Goal: Task Accomplishment & Management: Use online tool/utility

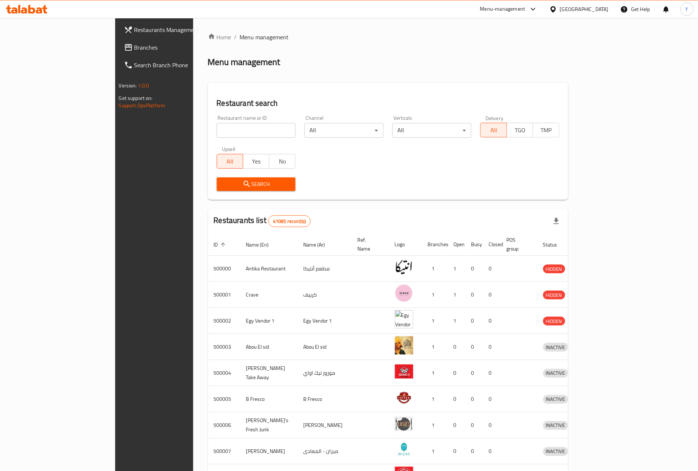
click at [217, 128] on input "search" at bounding box center [256, 130] width 79 height 15
paste input "668469"
type input "668469"
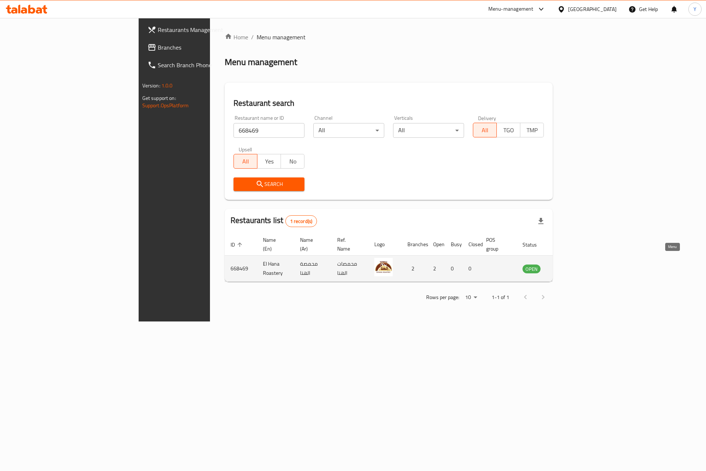
click at [569, 268] on icon "enhanced table" at bounding box center [567, 269] width 3 height 3
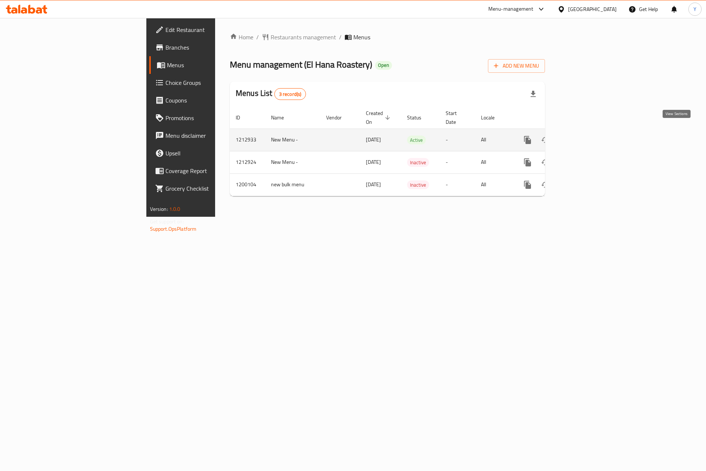
click at [584, 137] on icon "enhanced table" at bounding box center [580, 140] width 7 height 7
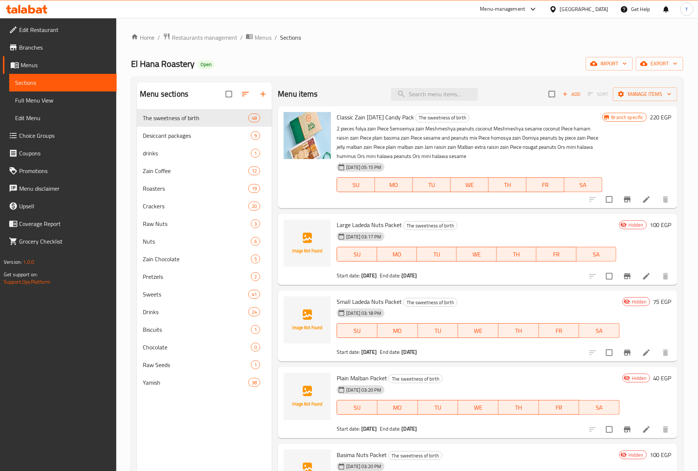
click at [475, 74] on div "Home / Restaurants management / Menus / Sections El Hana Roastery Open import e…" at bounding box center [407, 296] width 552 height 527
click at [451, 99] on input "search" at bounding box center [434, 94] width 87 height 13
paste input "عبوة كلاسيك"
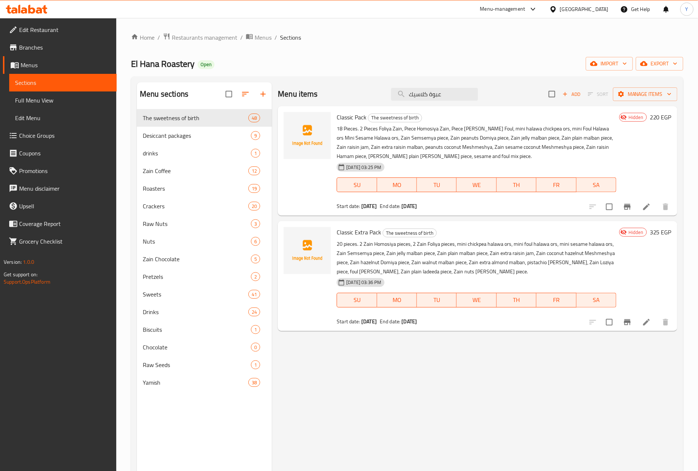
click at [449, 85] on div "Menu items عبوة كلاسيك Add Sort Manage items" at bounding box center [477, 94] width 399 height 24
click at [445, 93] on input "عبوة كلاسيك" at bounding box center [434, 94] width 87 height 13
paste input "ديلوكس"
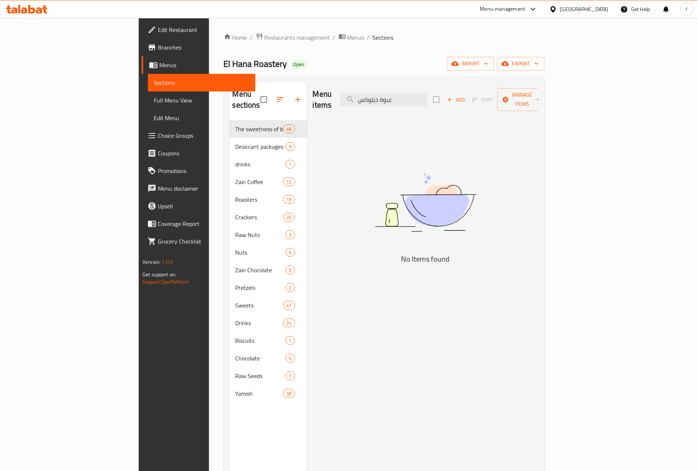
type input "عبوة ديلوكس"
